Goal: Task Accomplishment & Management: Manage account settings

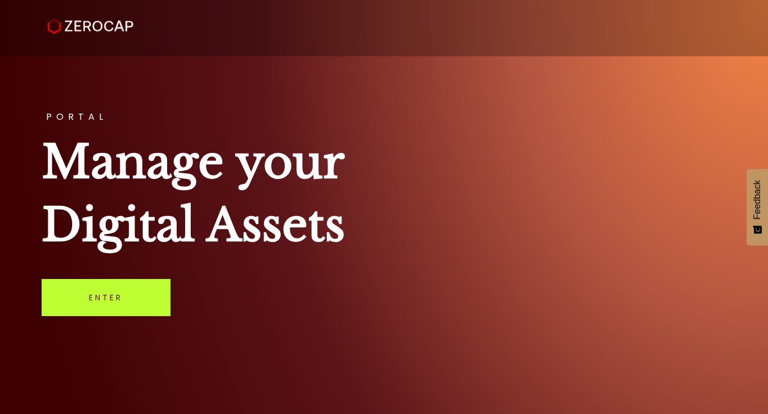
click at [160, 299] on link "Enter" at bounding box center [106, 297] width 129 height 37
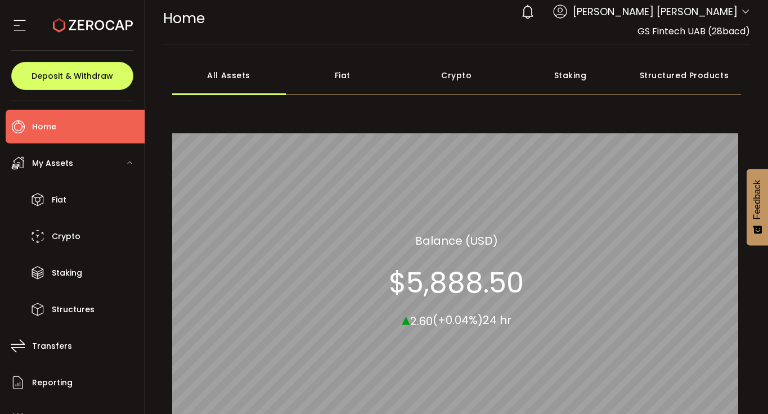
scroll to position [1, 0]
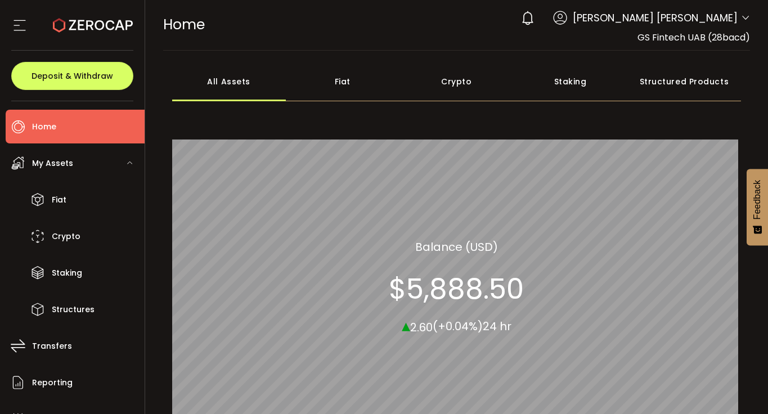
click at [62, 169] on span "My Assets" at bounding box center [52, 163] width 41 height 16
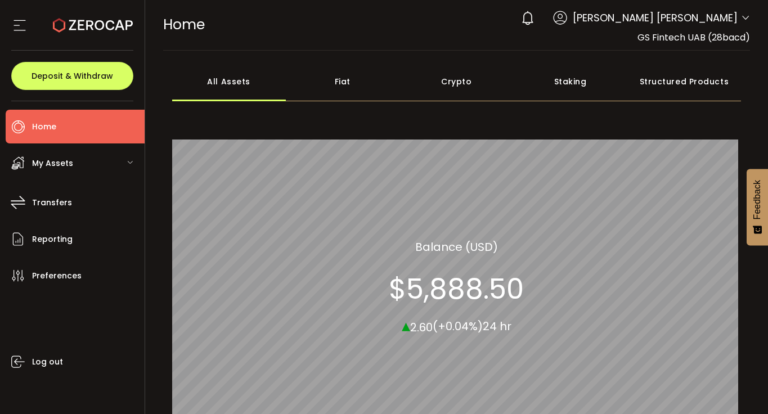
click at [62, 169] on span "My Assets" at bounding box center [52, 163] width 41 height 16
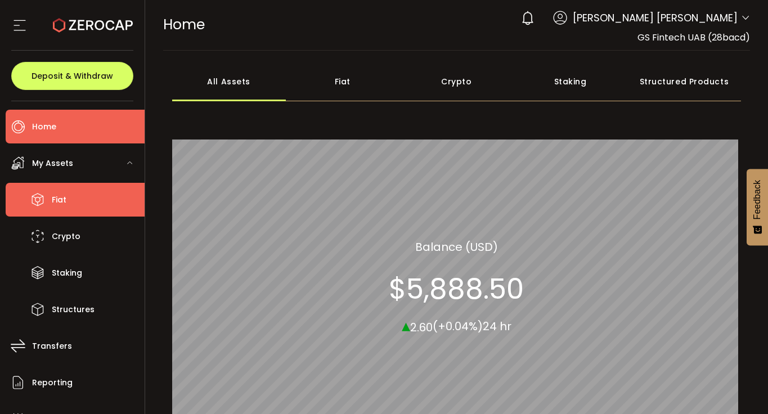
click at [62, 195] on span "Fiat" at bounding box center [59, 200] width 15 height 16
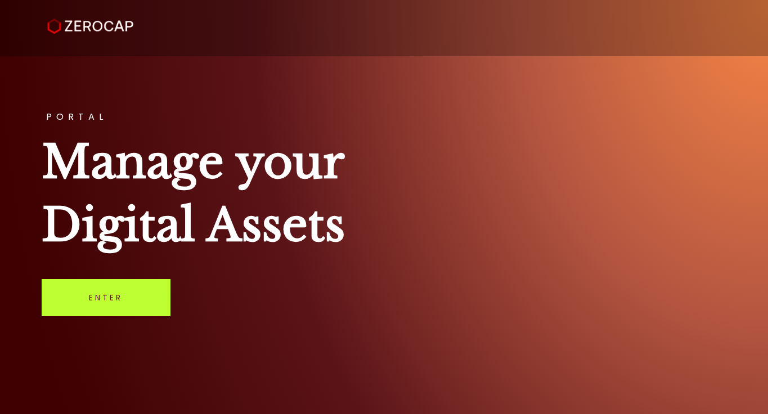
click at [105, 291] on link "Enter" at bounding box center [106, 297] width 129 height 37
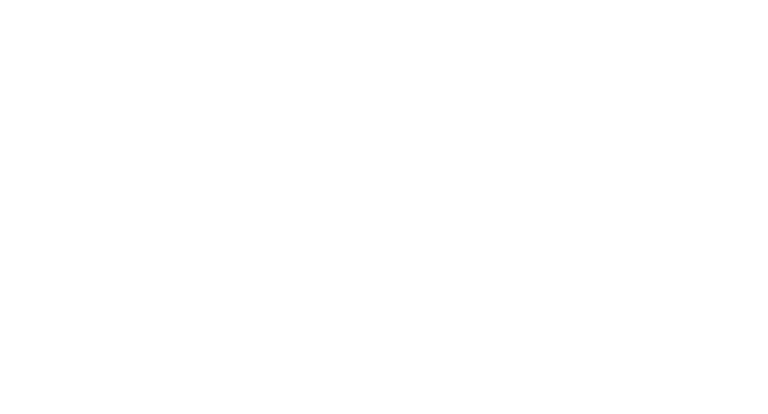
click at [419, 0] on html "#icon-aud_portfolio .cls-1 { font-size: 12px; fill: #fdfbfb; font-family: "Adob…" at bounding box center [384, 0] width 768 height 0
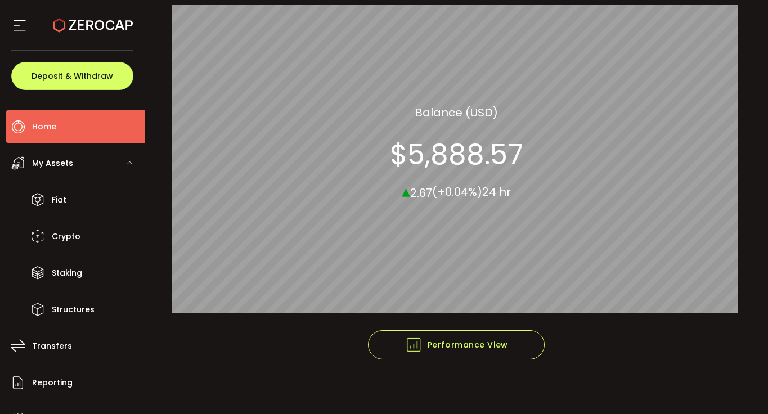
scroll to position [139, 0]
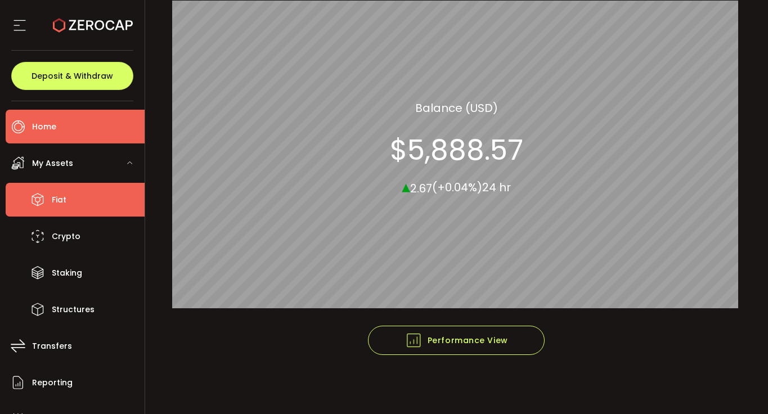
click at [67, 197] on li "Fiat" at bounding box center [75, 200] width 139 height 34
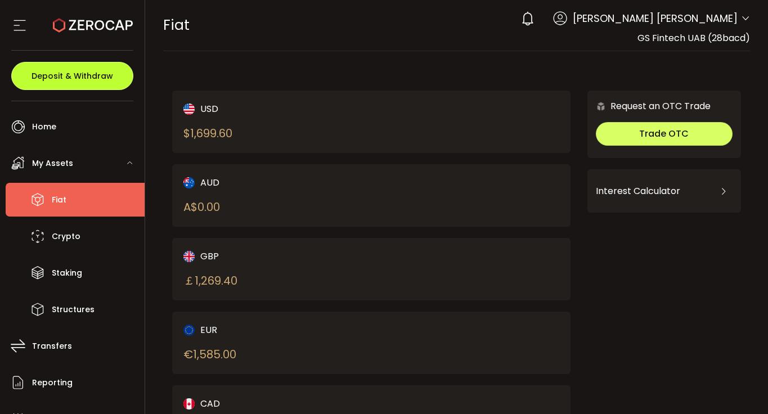
click at [93, 79] on span "Deposit & Withdraw" at bounding box center [72, 76] width 82 height 8
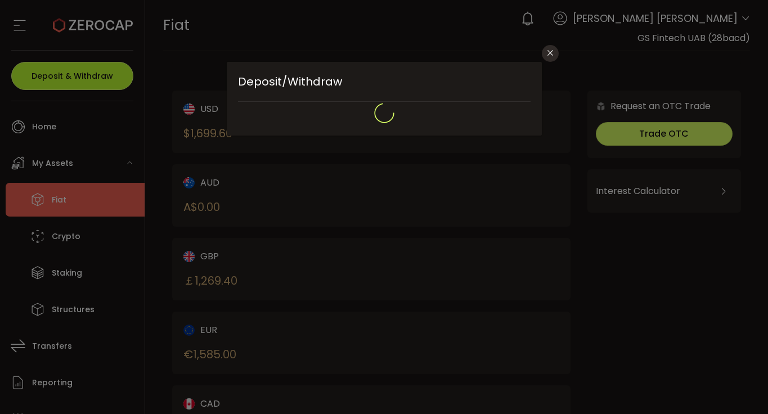
type input "**********"
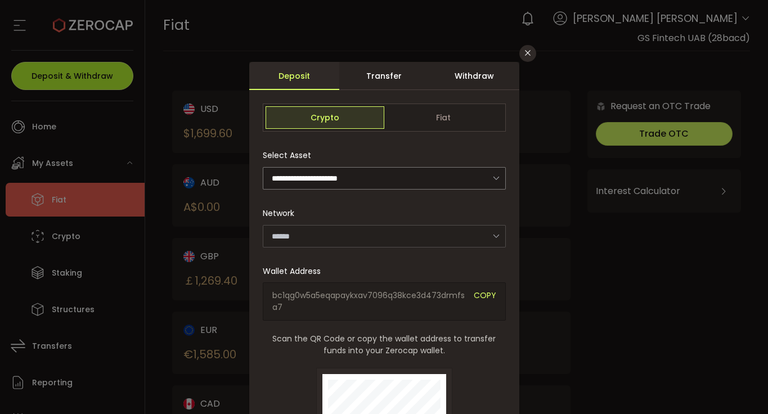
type input "*******"
click at [497, 56] on div "**********" at bounding box center [384, 207] width 768 height 414
click at [471, 77] on div "Withdraw" at bounding box center [474, 76] width 90 height 28
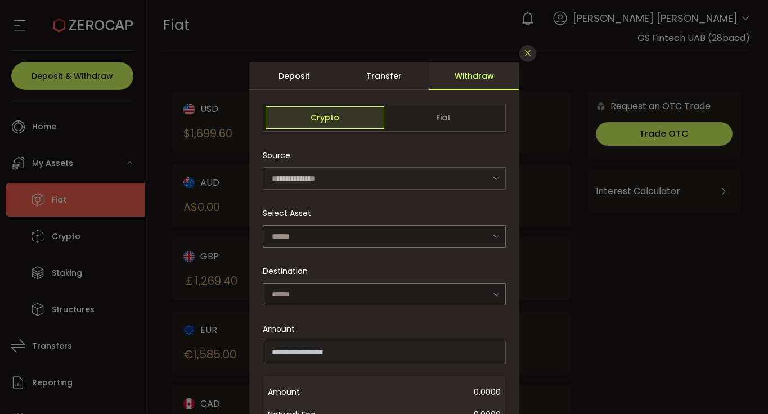
click at [529, 58] on button "Close" at bounding box center [527, 53] width 17 height 17
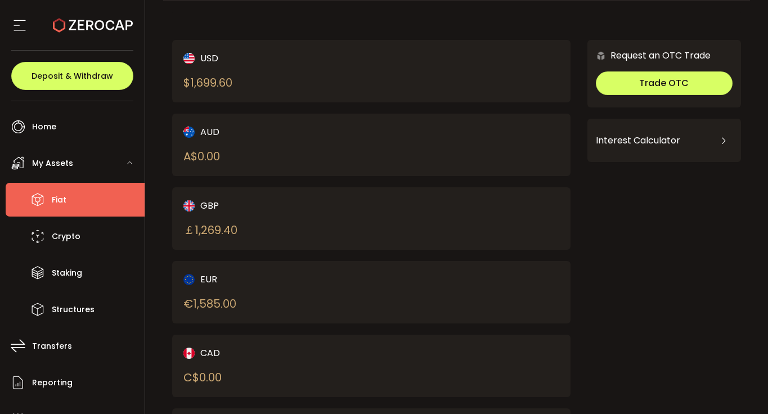
scroll to position [63, 0]
